Goal: Task Accomplishment & Management: Manage account settings

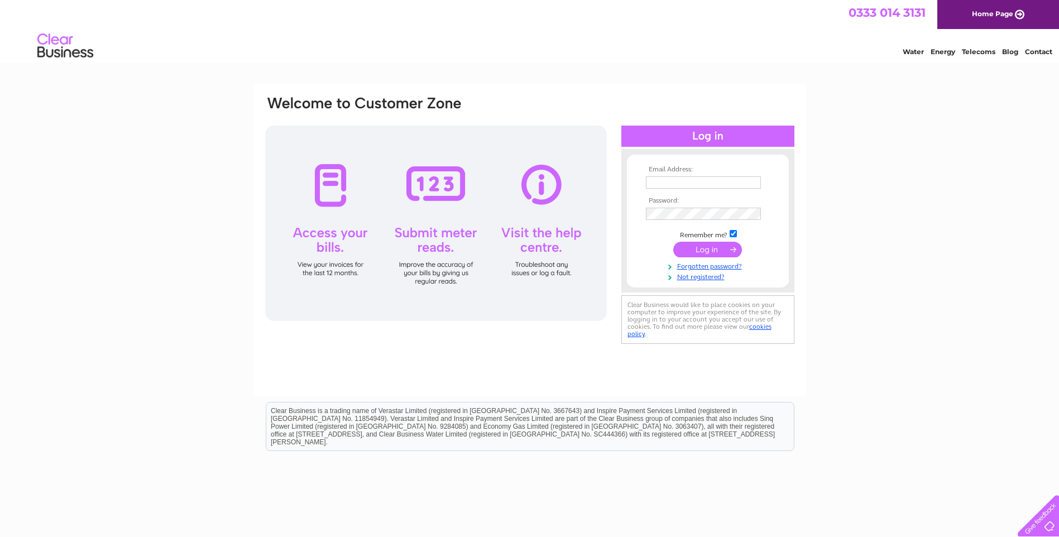
click at [727, 189] on td at bounding box center [708, 183] width 130 height 18
click at [725, 181] on input "text" at bounding box center [704, 182] width 116 height 13
type input "[PERSON_NAME][EMAIL_ADDRESS][PERSON_NAME][DOMAIN_NAME]"
click at [673, 243] on input "submit" at bounding box center [707, 251] width 69 height 16
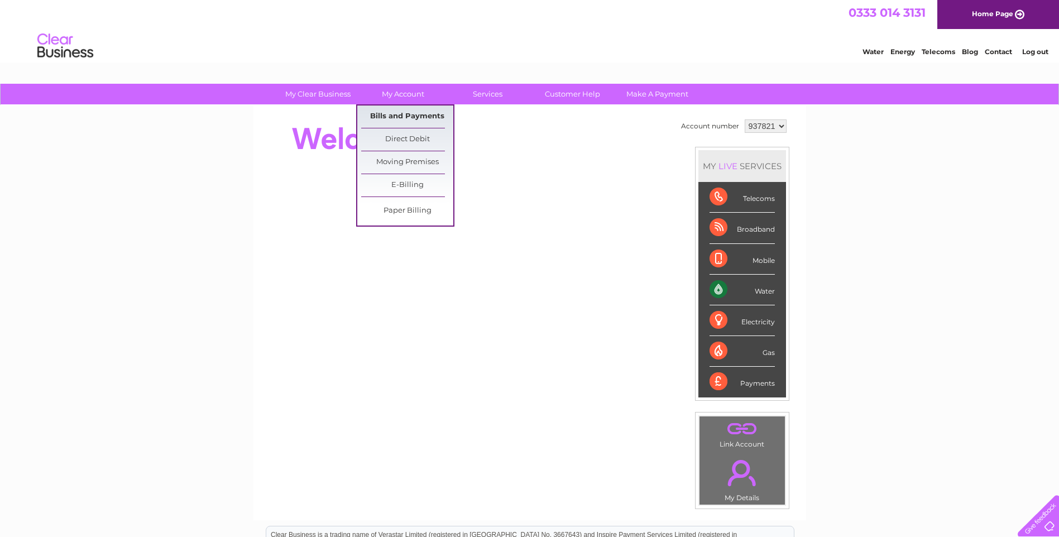
click at [410, 120] on link "Bills and Payments" at bounding box center [407, 117] width 92 height 22
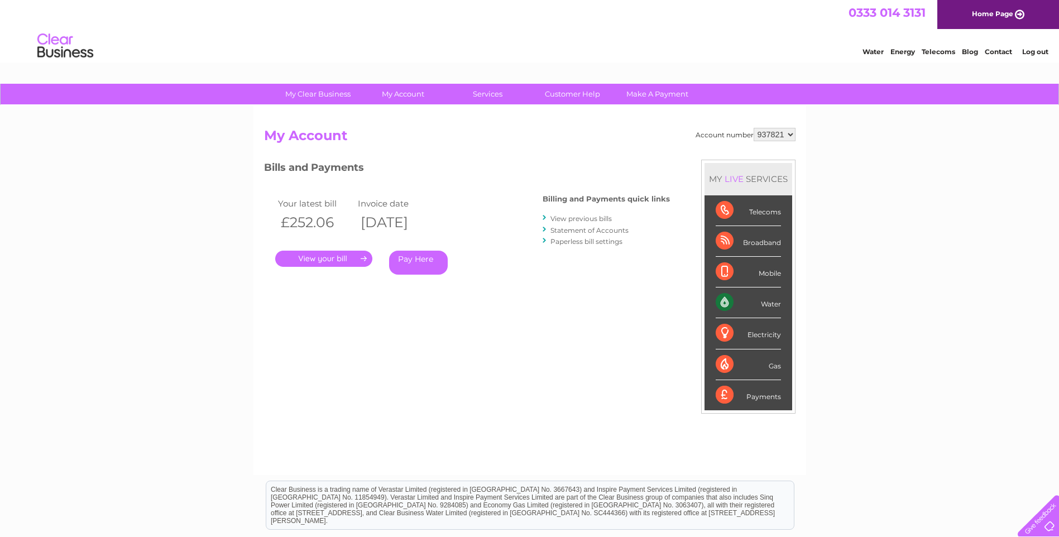
click at [326, 257] on link "." at bounding box center [323, 259] width 97 height 16
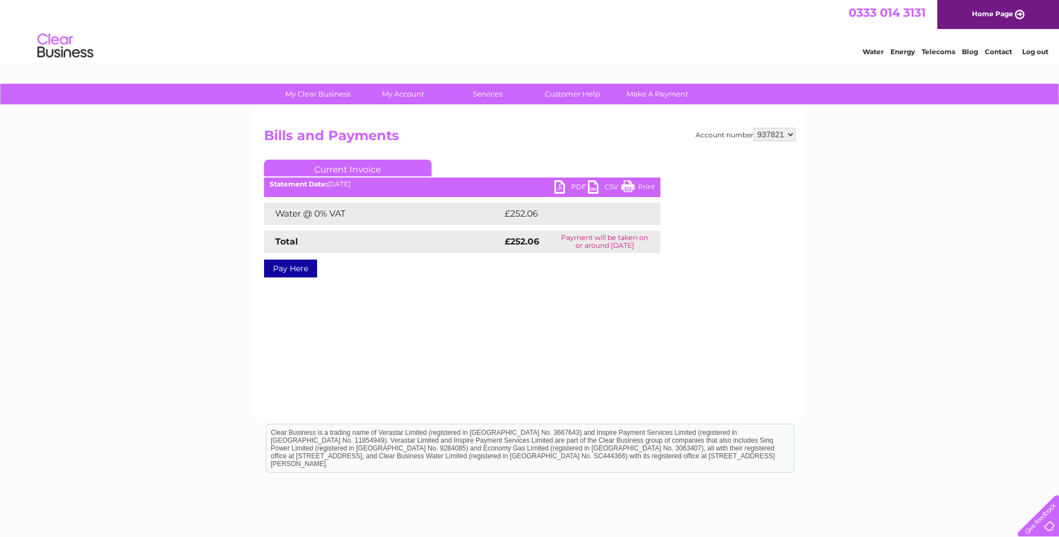
click at [565, 186] on link "PDF" at bounding box center [570, 188] width 33 height 16
click at [1041, 46] on li "Log out" at bounding box center [1035, 52] width 33 height 14
click at [1039, 48] on link "Log out" at bounding box center [1035, 51] width 26 height 8
